Goal: Find specific page/section: Find specific page/section

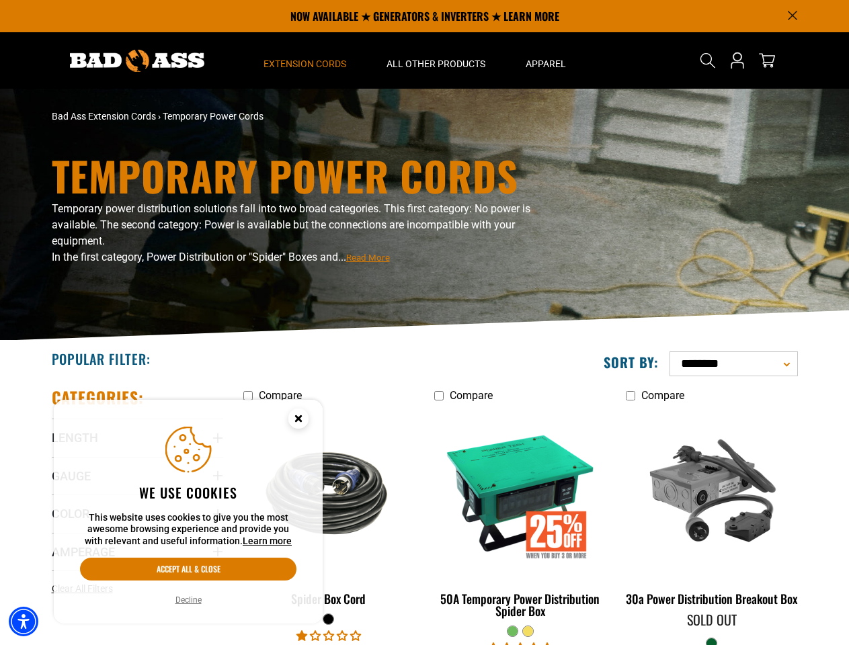
click at [424, 322] on div "Temporary Power Cords Temporary power distribution solutions fall into two broa…" at bounding box center [424, 215] width 849 height 252
click at [24, 621] on img "Accessibility Menu" at bounding box center [24, 622] width 30 height 30
